Goal: Information Seeking & Learning: Check status

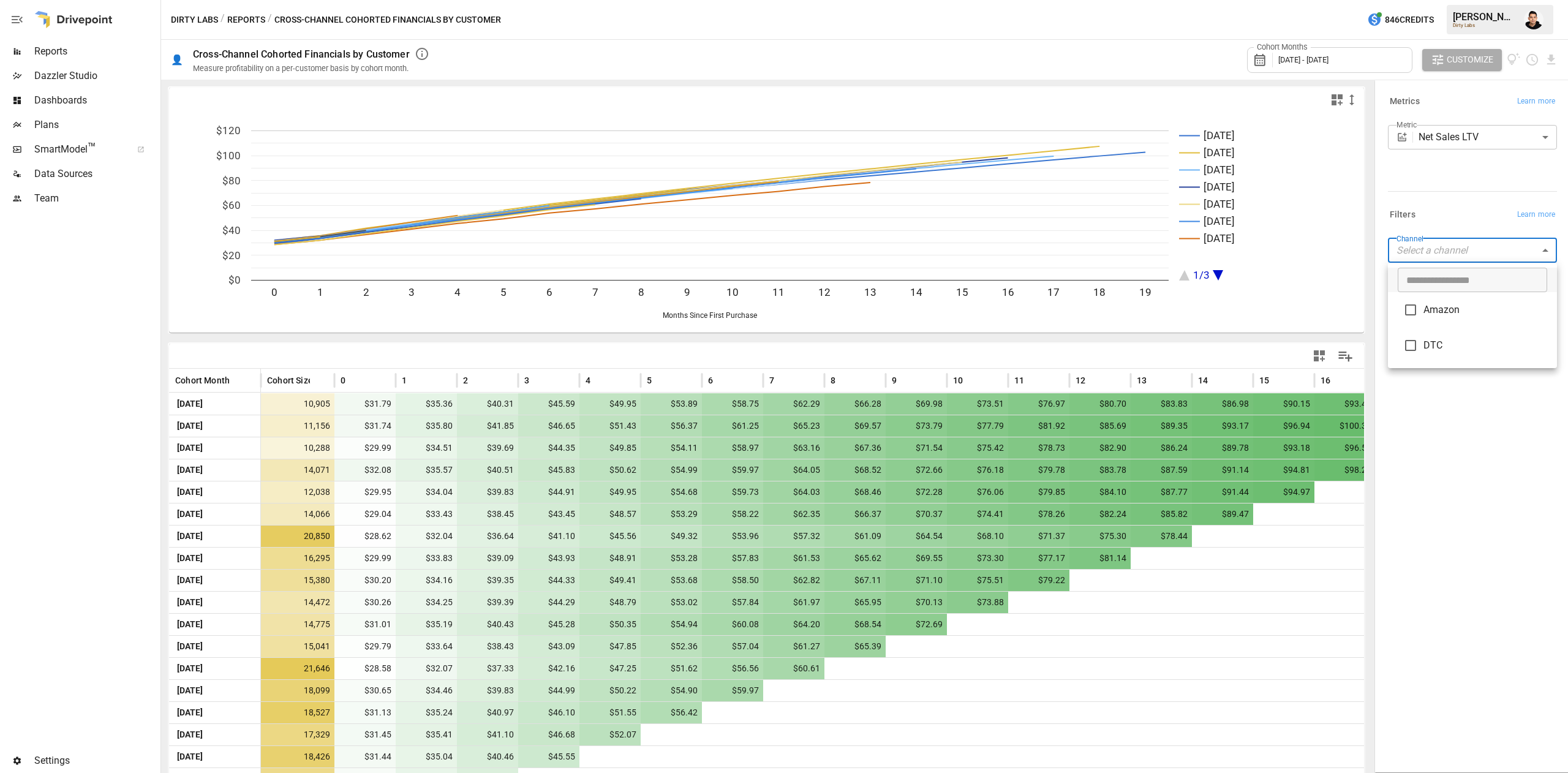
click at [781, 0] on body "Reports Dazzler Studio Dashboards Plans SmartModel ™ Data Sources Team Settings…" at bounding box center [784, 0] width 1568 height 0
click at [781, 215] on div at bounding box center [784, 386] width 1568 height 773
click at [781, 52] on div "Cohort Months [DATE] - [DATE]" at bounding box center [1330, 60] width 165 height 26
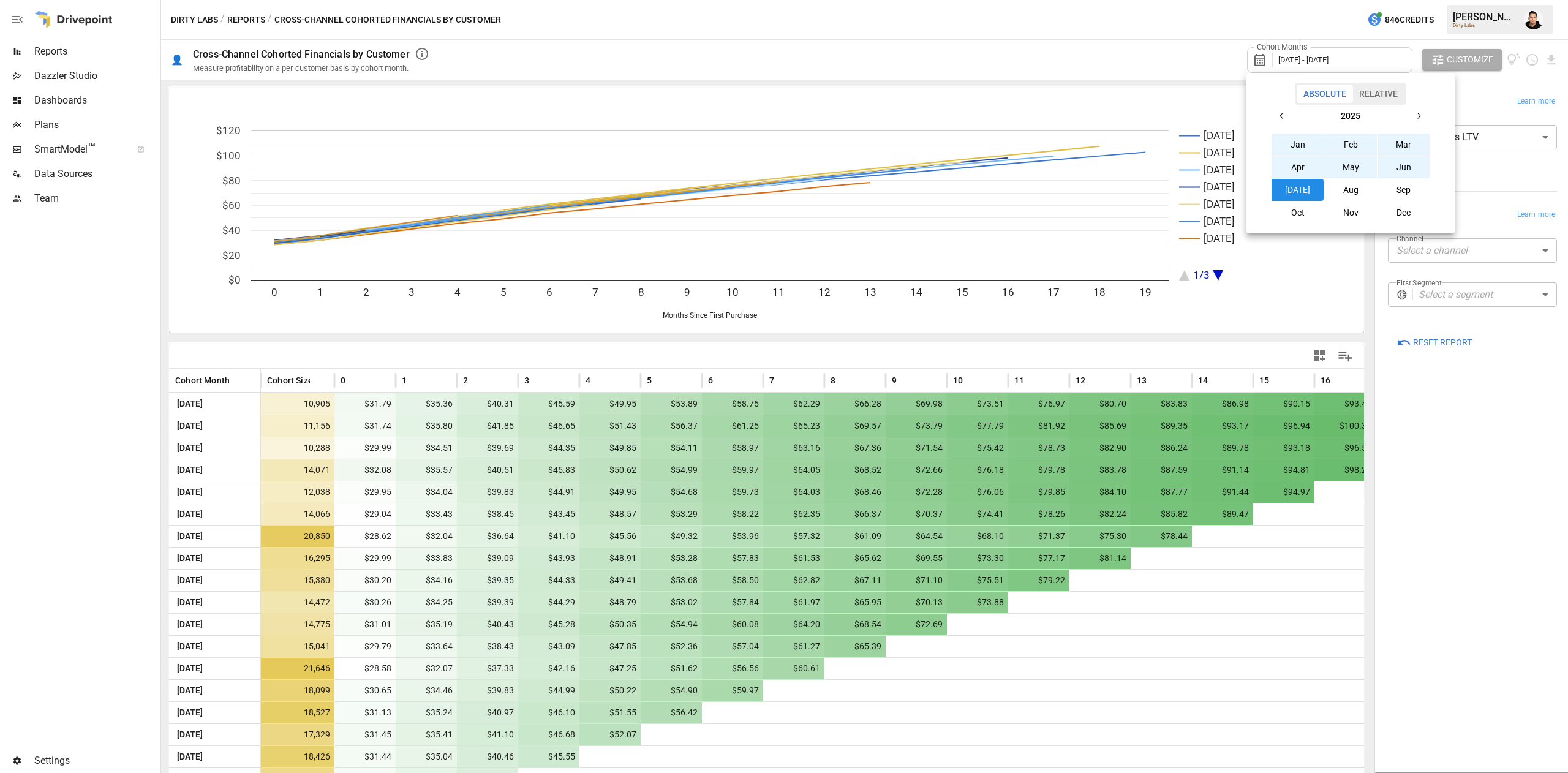
click at [781, 119] on icon "button" at bounding box center [1282, 116] width 10 height 10
click at [781, 141] on button "Jan" at bounding box center [1298, 145] width 53 height 22
click at [781, 114] on icon "button" at bounding box center [1419, 116] width 10 height 10
click at [781, 210] on button "Dec" at bounding box center [1404, 212] width 53 height 22
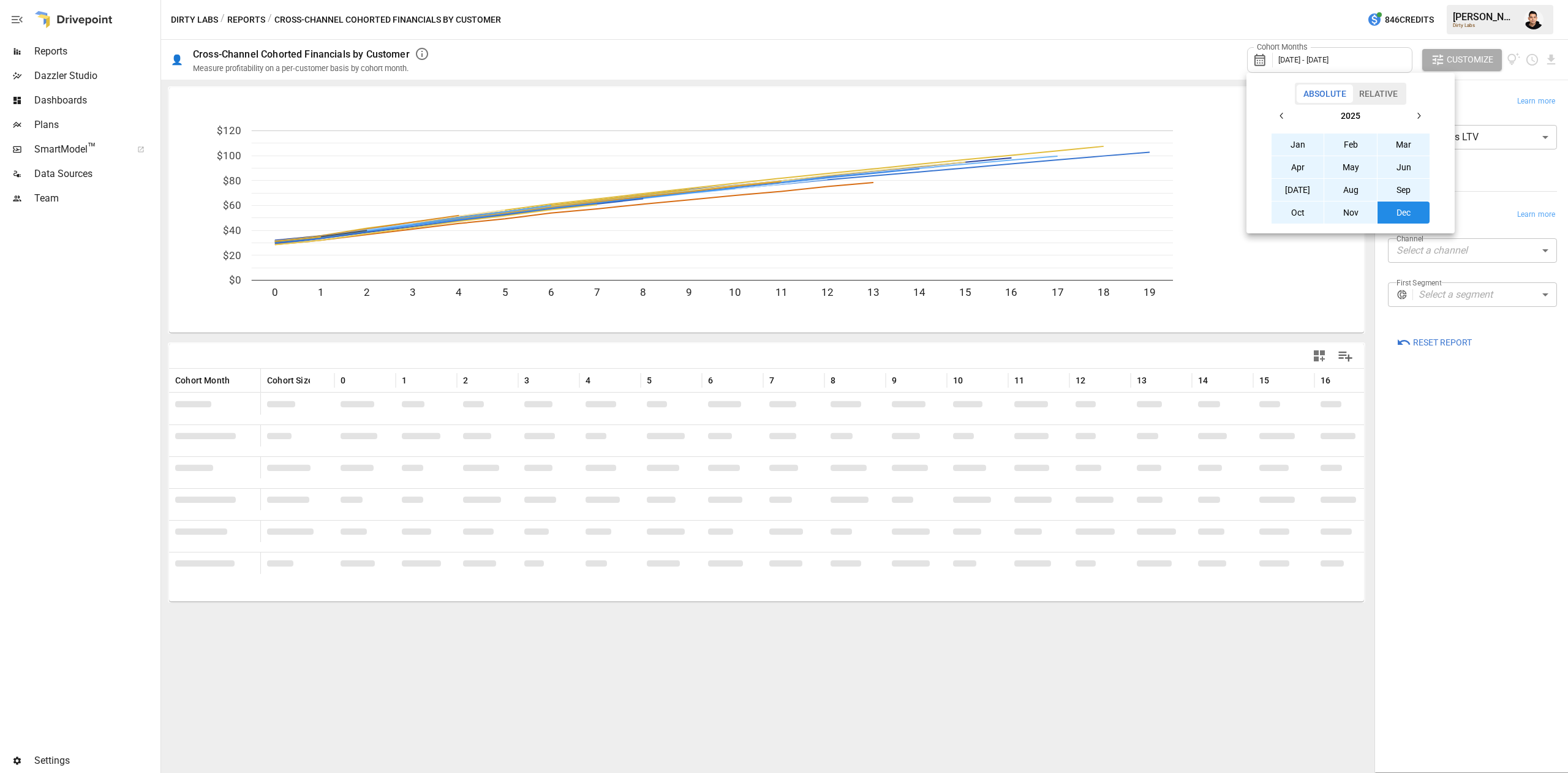
click at [781, 514] on div at bounding box center [784, 386] width 1568 height 773
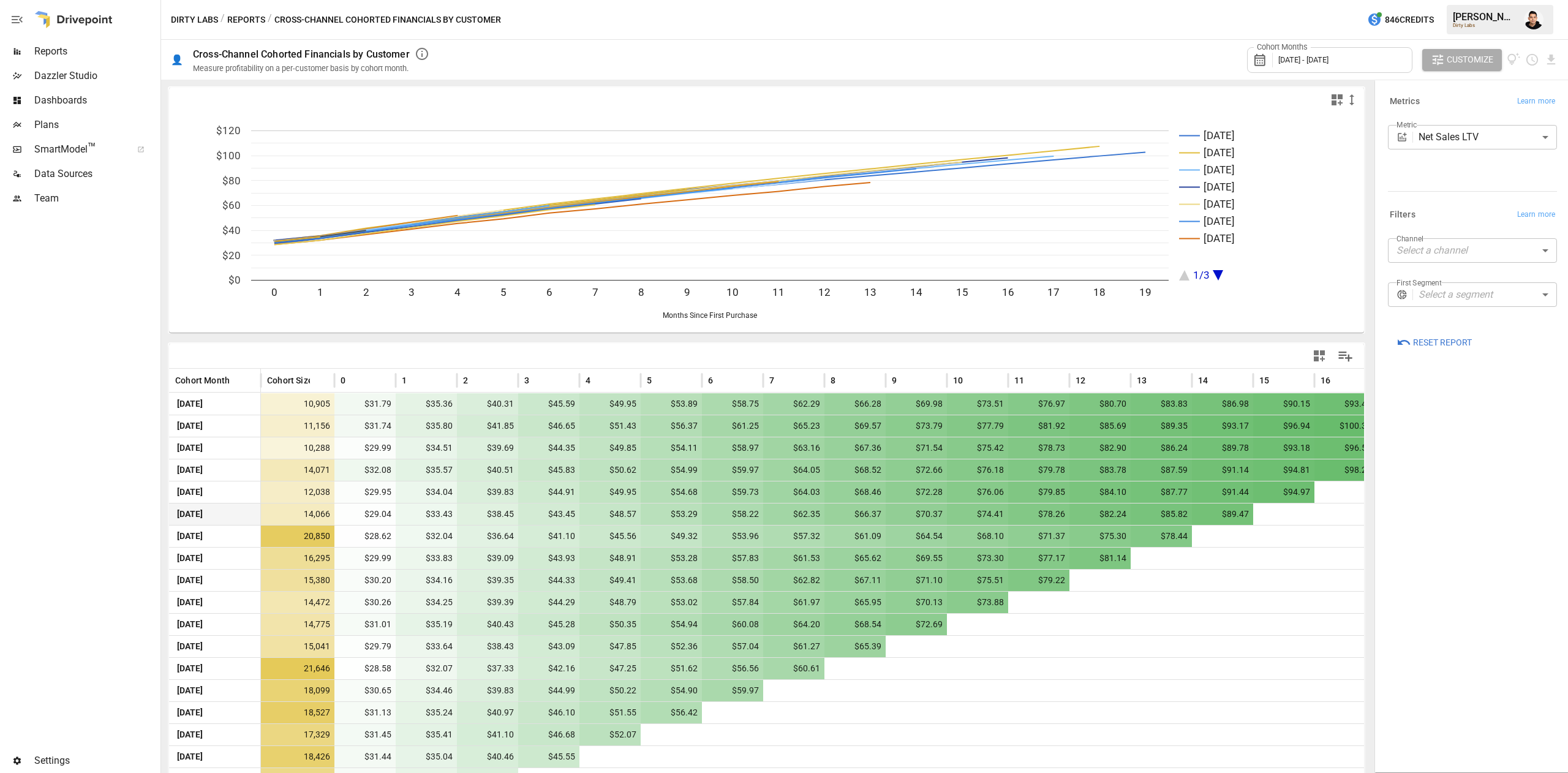
scroll to position [86, 0]
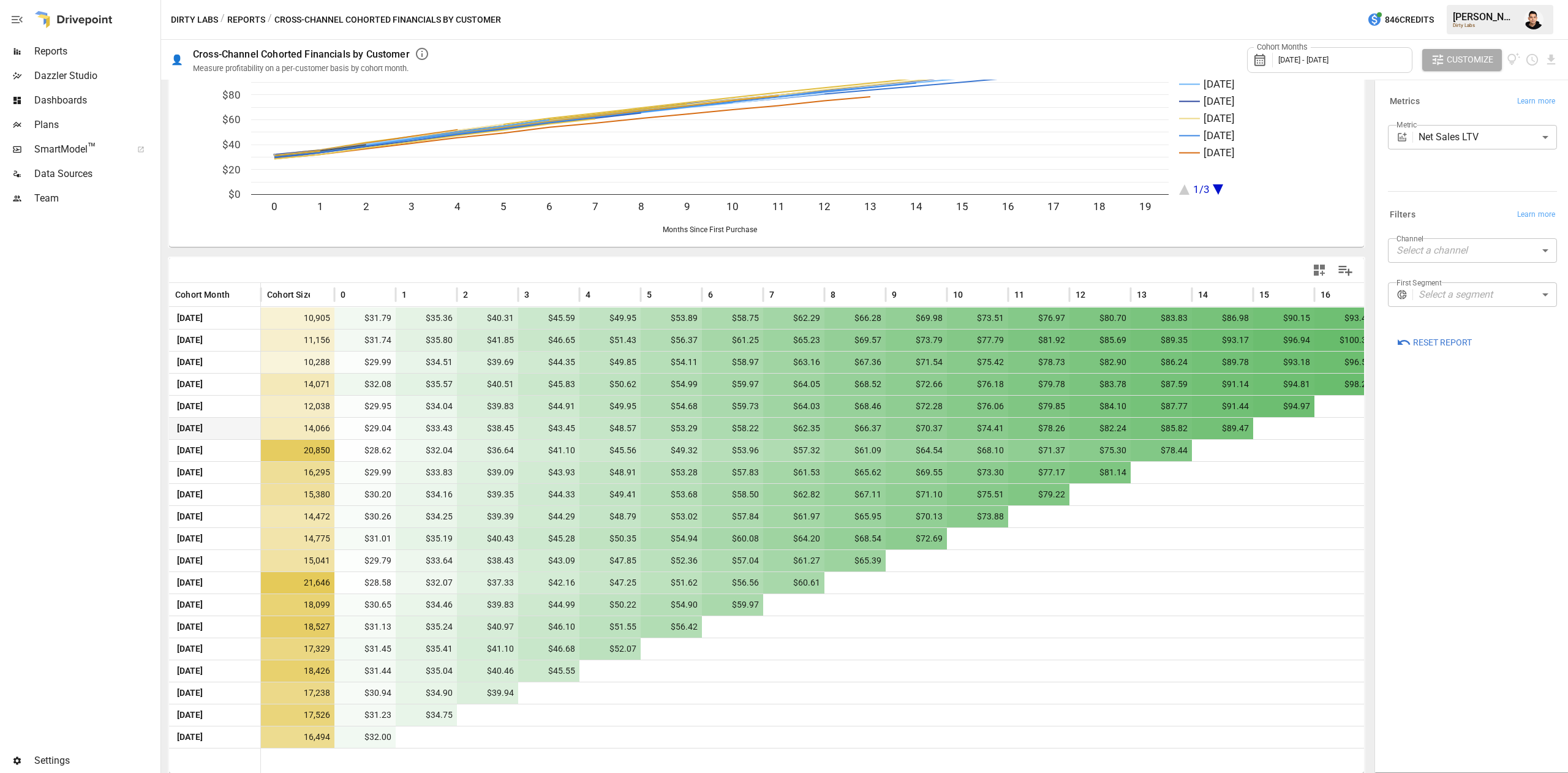
click at [781, 0] on body "Reports Dazzler Studio Dashboards Plans SmartModel ™ Data Sources Team Settings…" at bounding box center [784, 0] width 1568 height 0
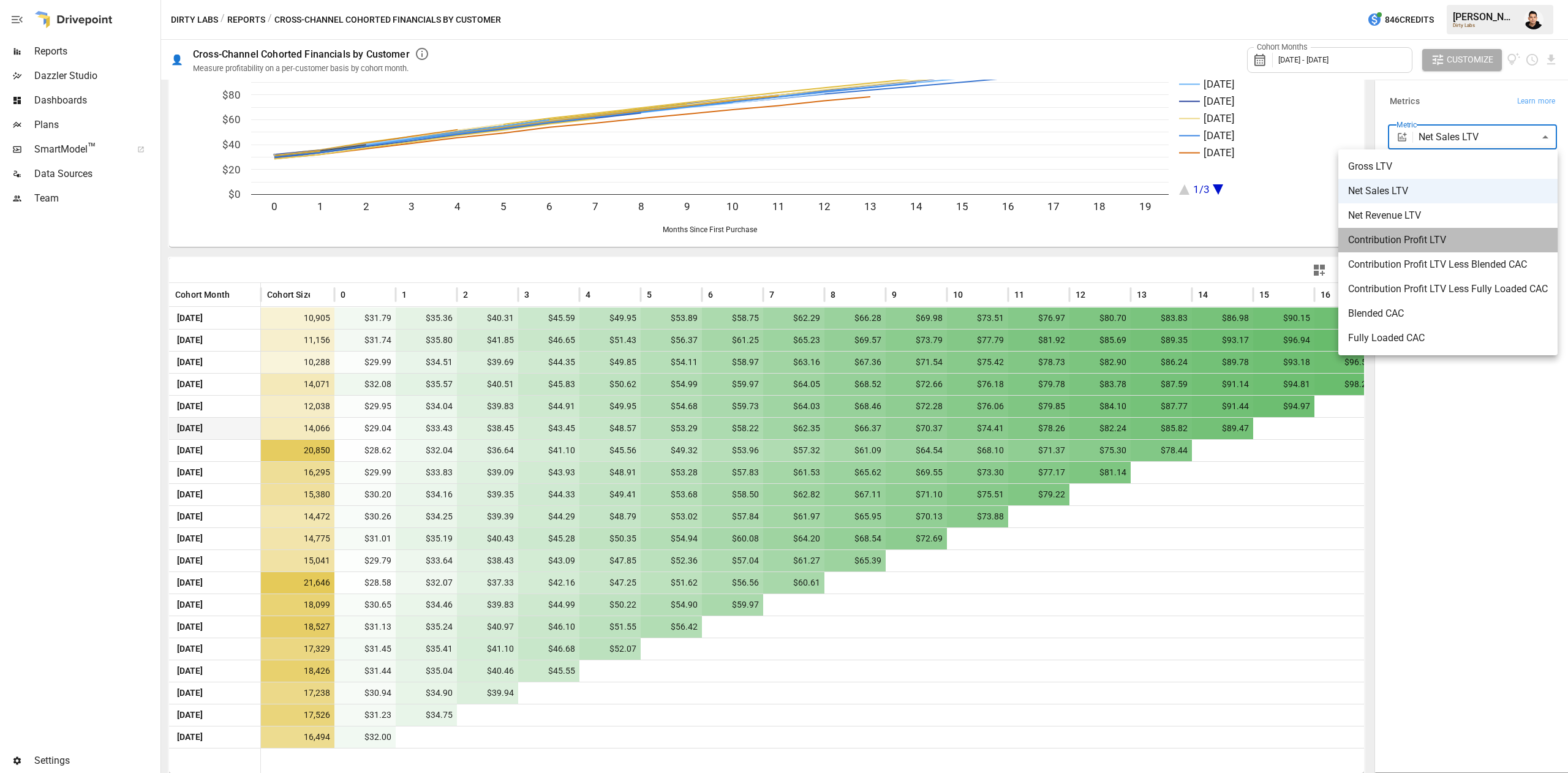
click at [781, 237] on span "Contribution Profit LTV" at bounding box center [1449, 240] width 200 height 14
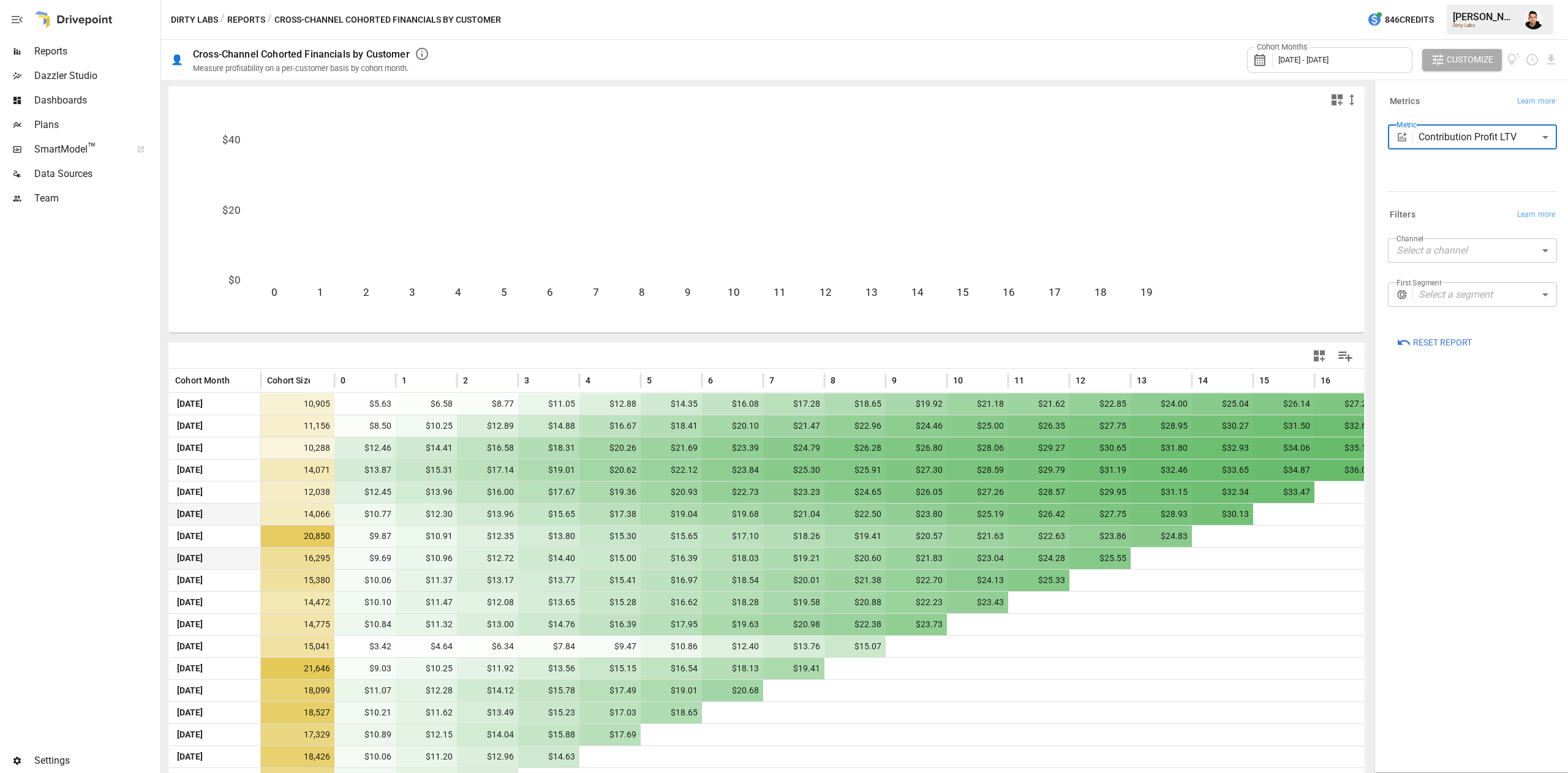
scroll to position [86, 0]
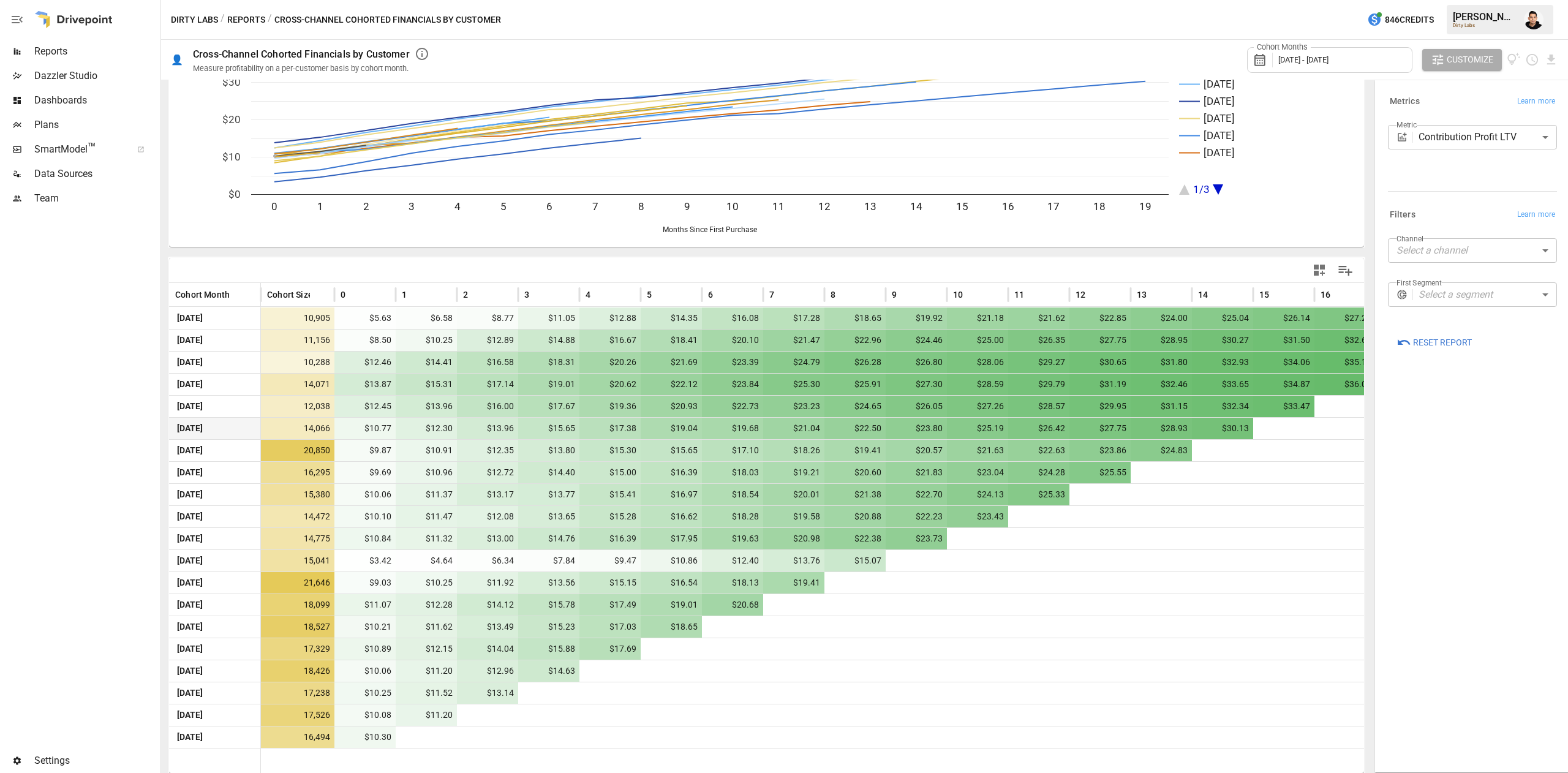
click at [781, 545] on div "**********" at bounding box center [1472, 426] width 188 height 686
click at [781, 0] on body "Reports Dazzler Studio Dashboards Plans SmartModel ™ Data Sources Team Settings…" at bounding box center [784, 0] width 1568 height 0
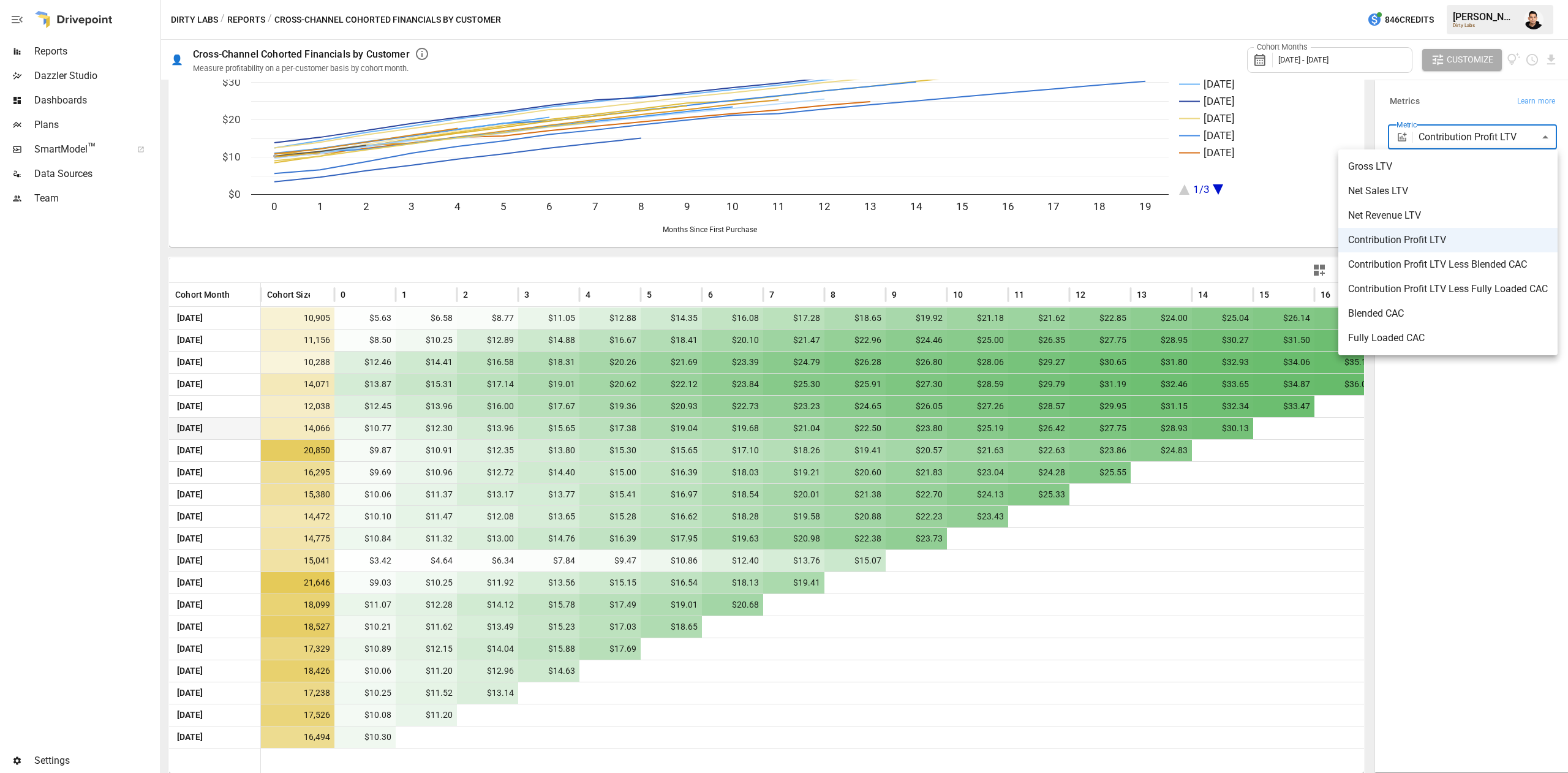
click at [781, 271] on span "Contribution Profit LTV Less Blended CAC" at bounding box center [1449, 265] width 200 height 14
type input "**********"
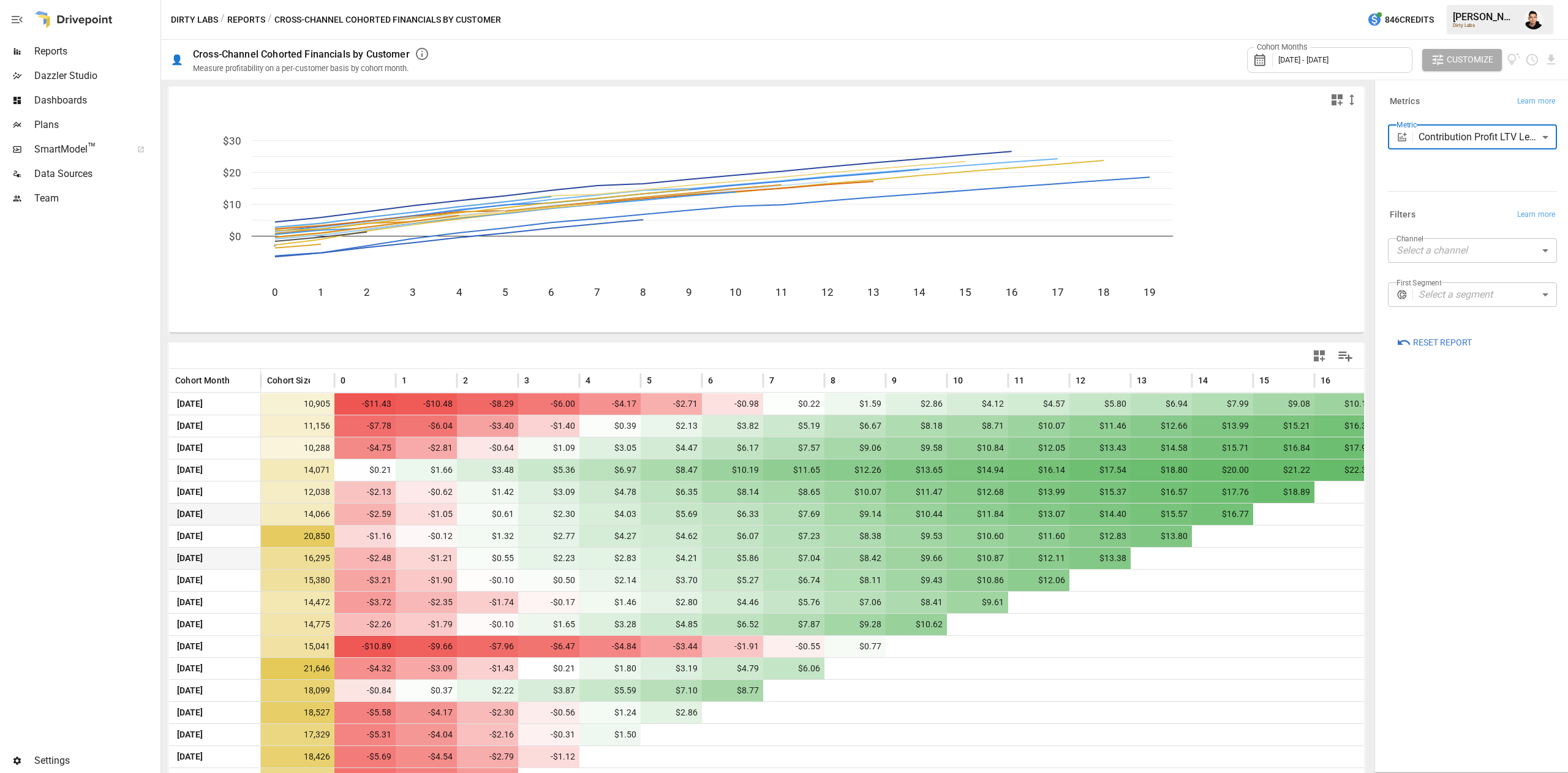
scroll to position [86, 0]
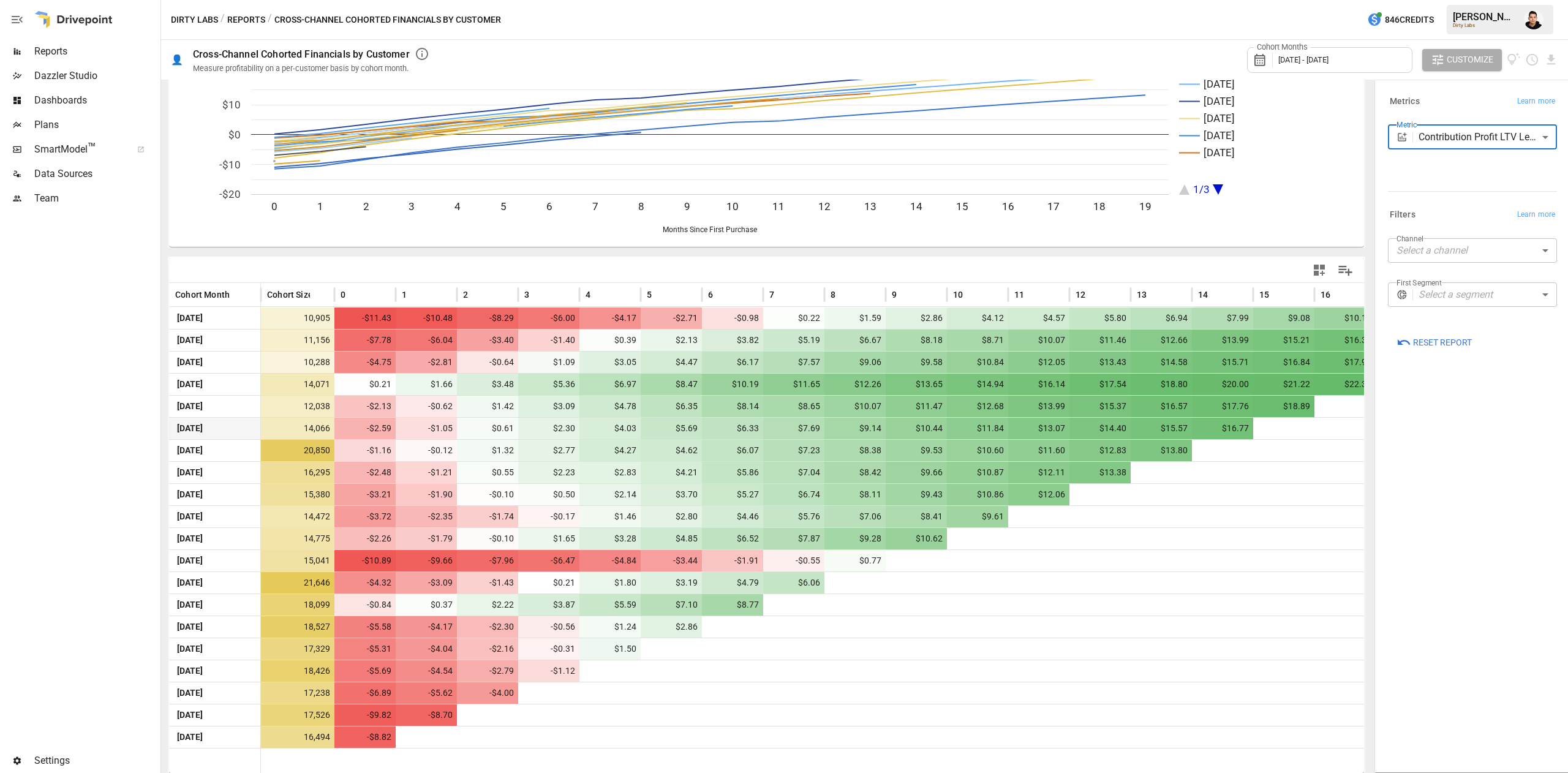
click at [781, 565] on div "**********" at bounding box center [1472, 426] width 188 height 686
